Goal: Navigation & Orientation: Find specific page/section

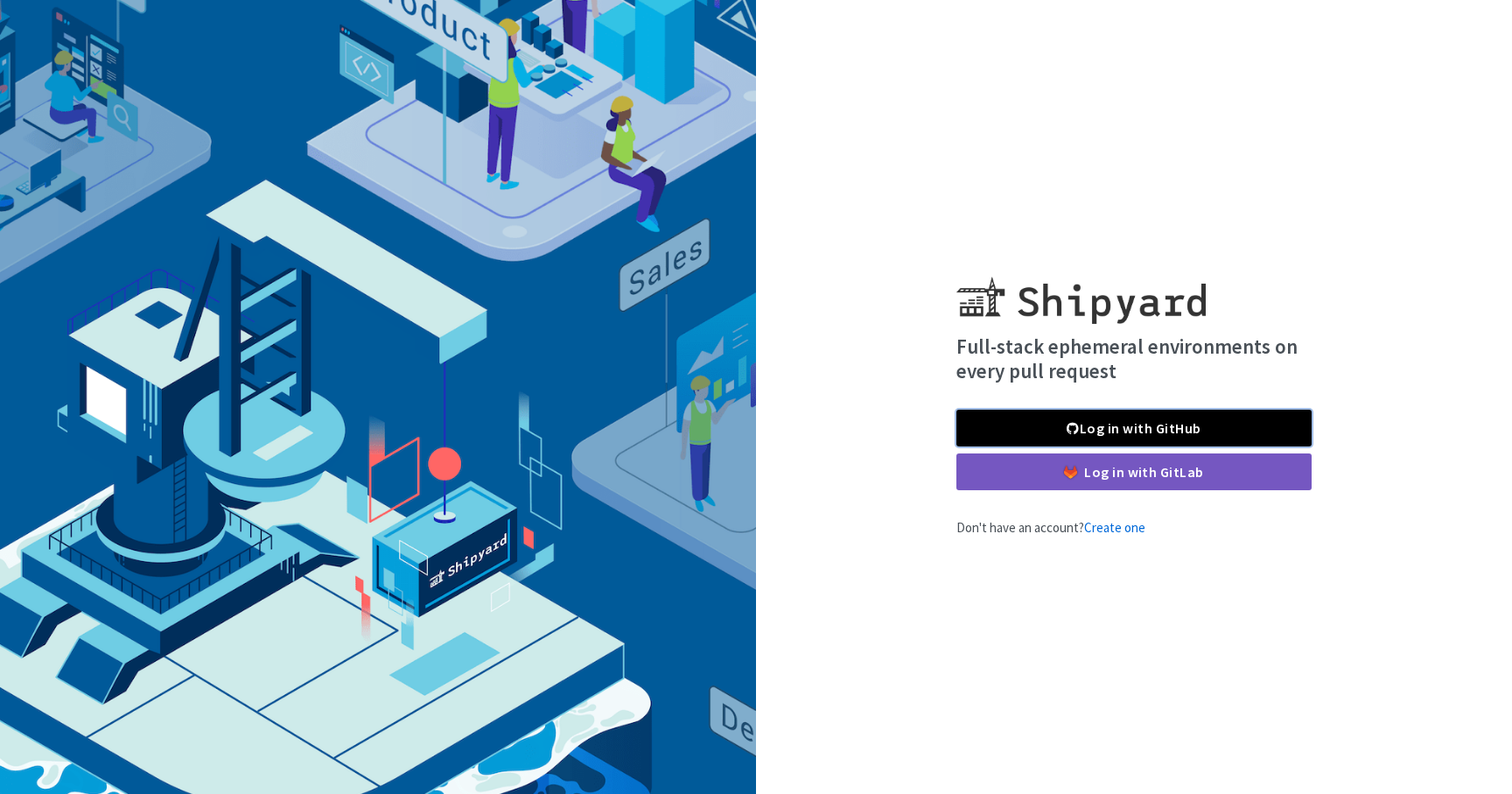
click at [1066, 421] on span at bounding box center [1073, 428] width 13 height 14
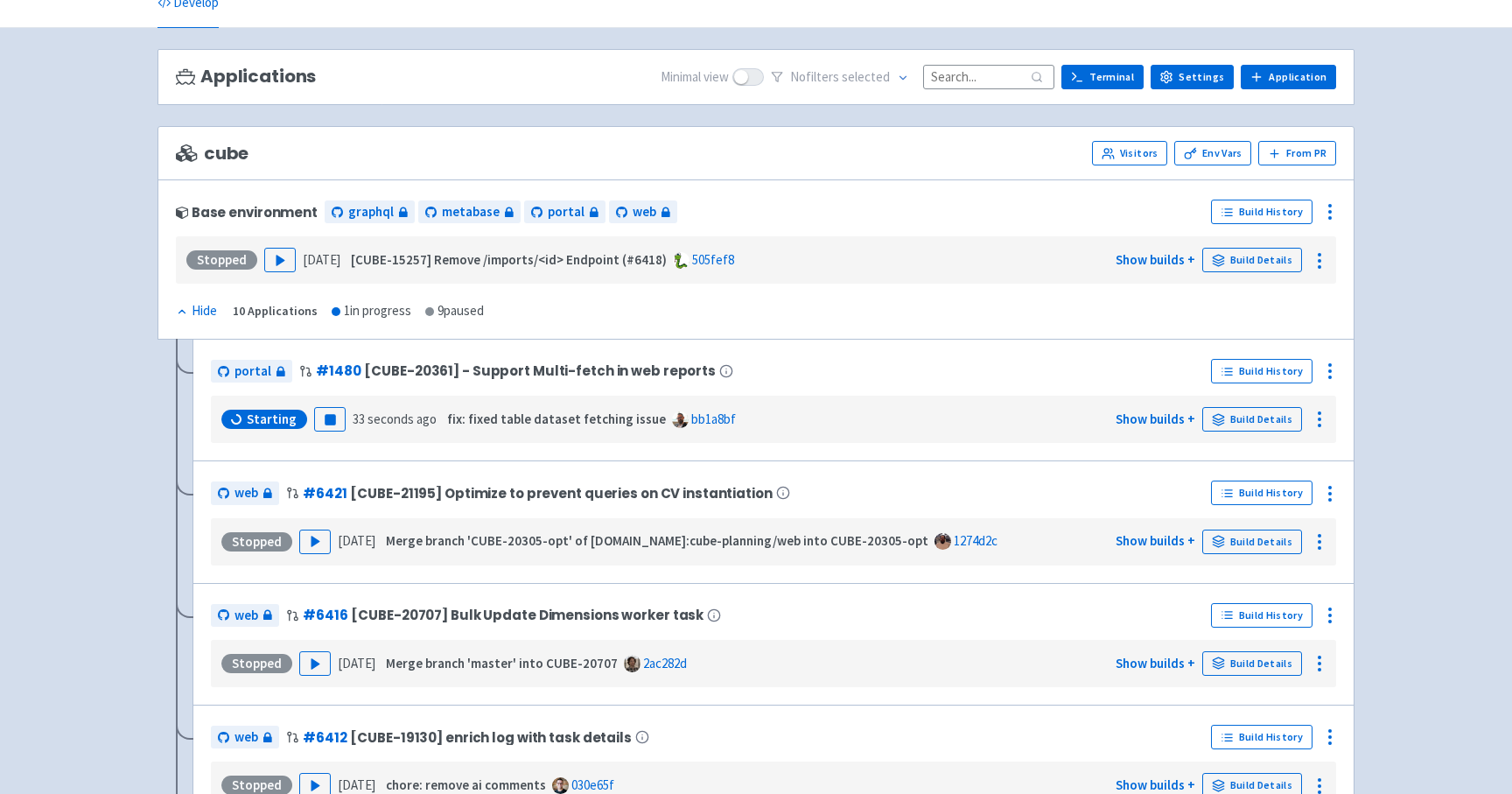
scroll to position [101, 0]
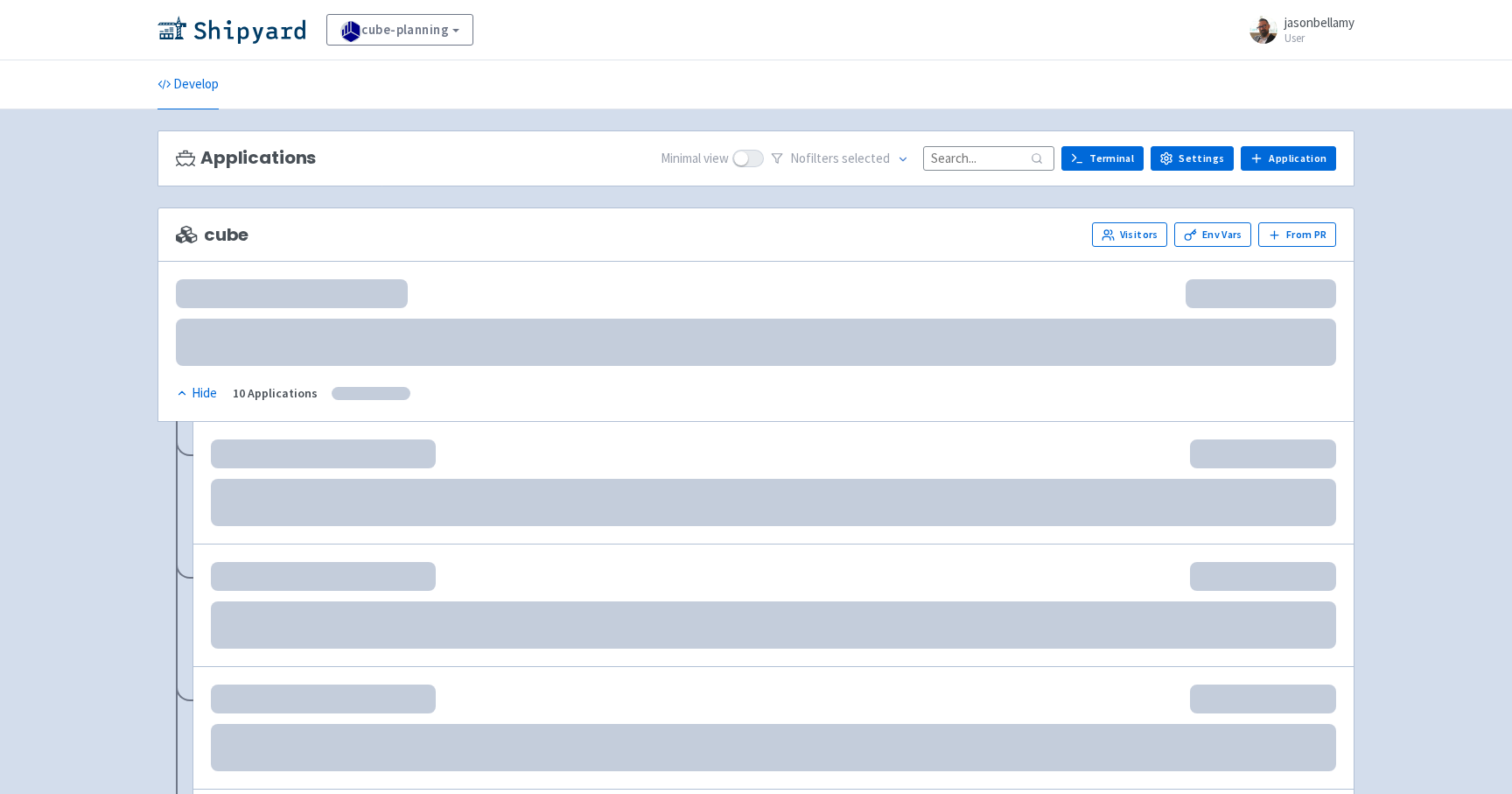
scroll to position [101, 0]
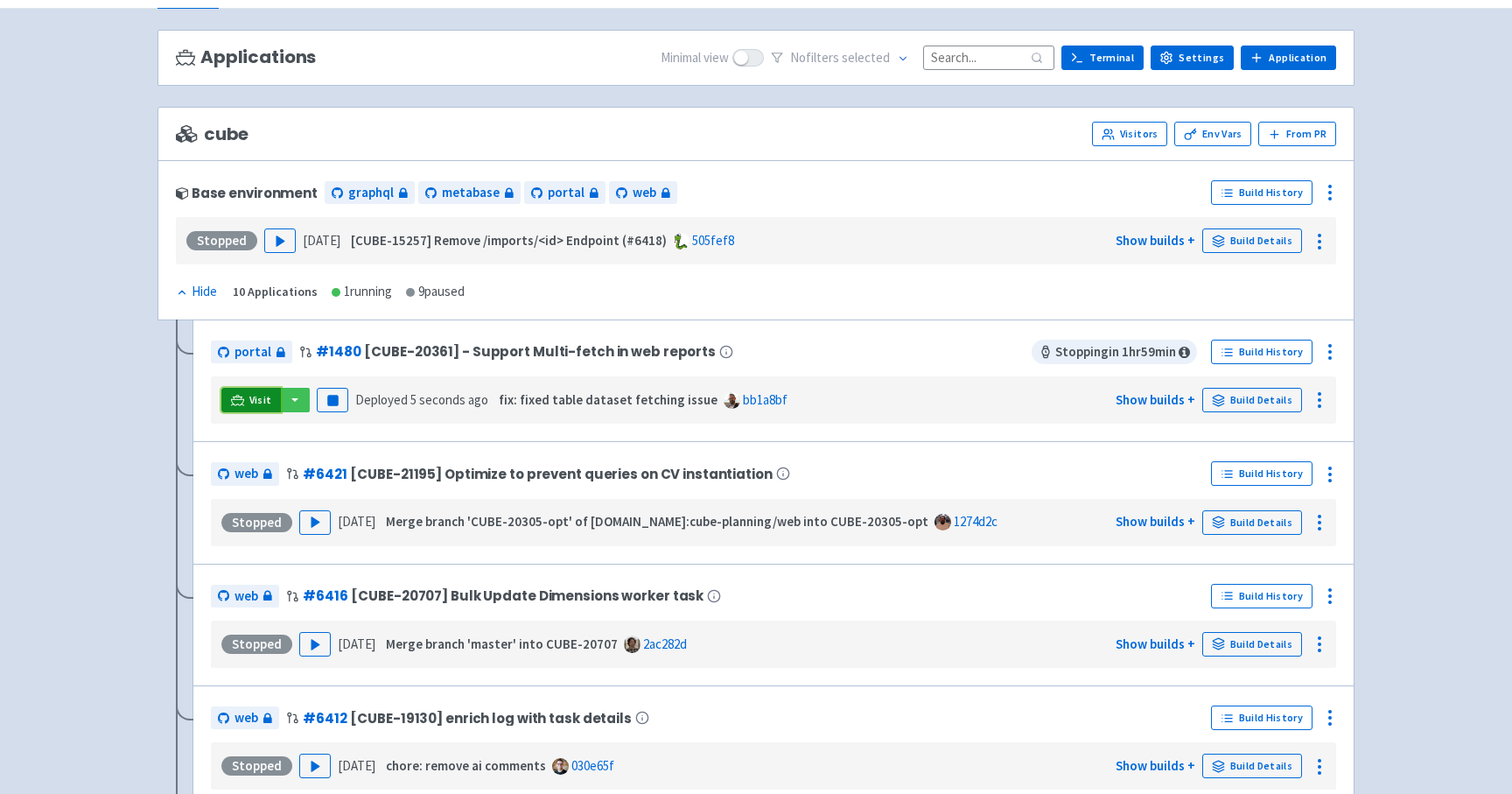
click at [237, 405] on icon at bounding box center [238, 400] width 13 height 13
